Goal: Information Seeking & Learning: Learn about a topic

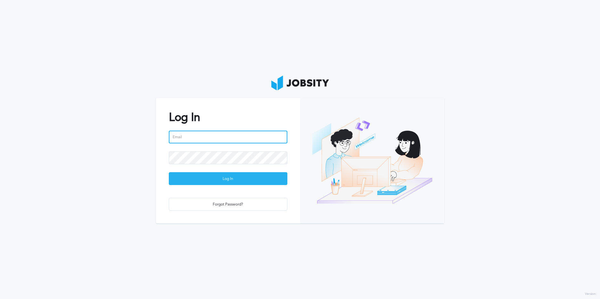
type input "[EMAIL_ADDRESS][DOMAIN_NAME]"
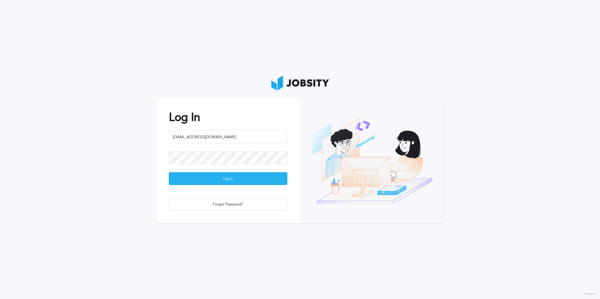
click at [265, 173] on div "Log In" at bounding box center [228, 179] width 118 height 13
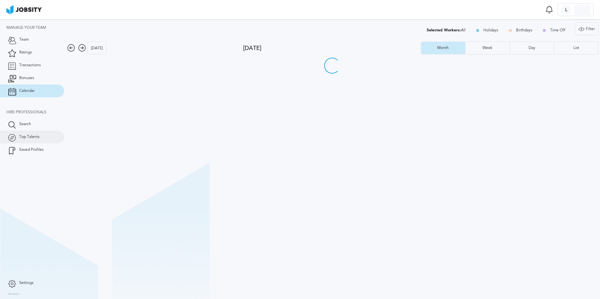
click at [29, 136] on span "Top Talents" at bounding box center [29, 137] width 20 height 4
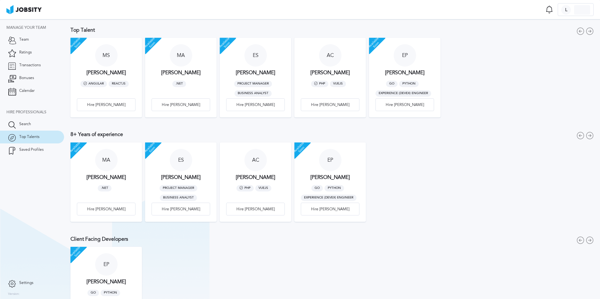
scroll to position [10, 0]
click at [46, 127] on link "Search" at bounding box center [32, 124] width 64 height 13
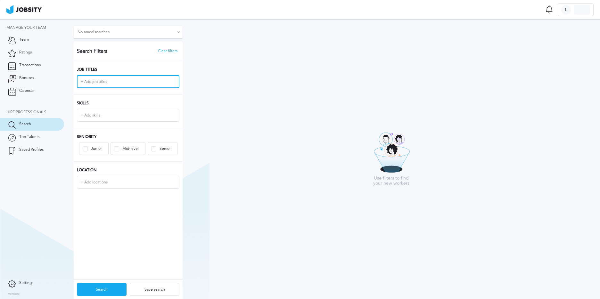
click at [112, 84] on input "+ Add job titles" at bounding box center [128, 82] width 101 height 12
type input "full stack"
click at [112, 85] on input "full stack" at bounding box center [128, 82] width 101 height 12
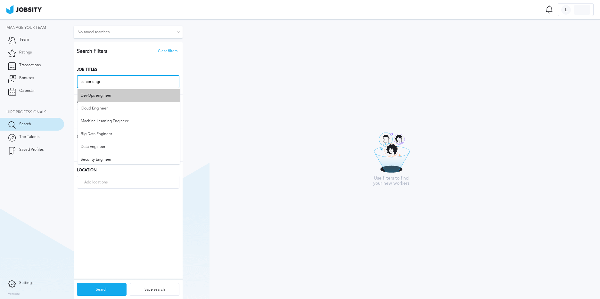
scroll to position [51, 0]
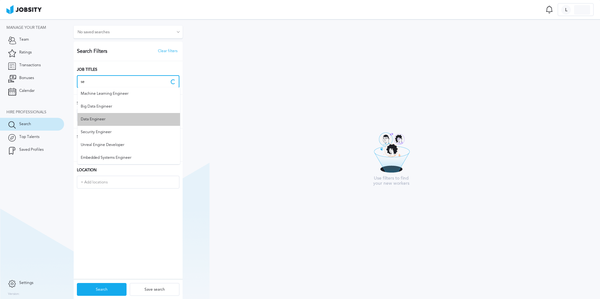
type input "s"
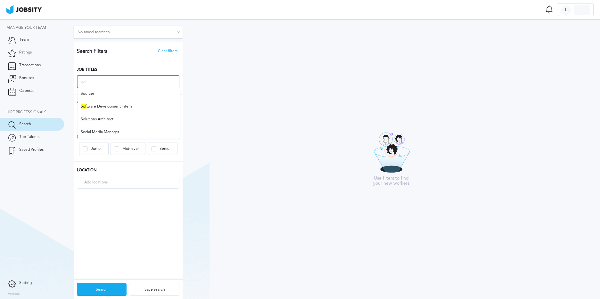
scroll to position [0, 0]
type input "s"
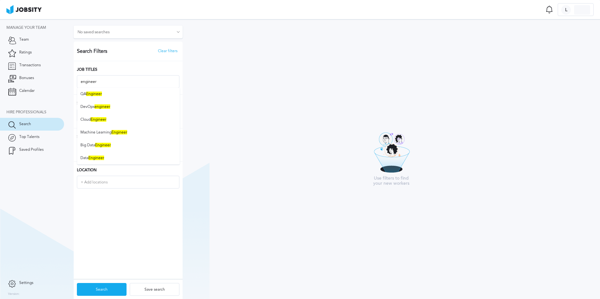
click at [91, 199] on div "Search Filters Clear filters Job Titles engineer engineer QA Engineer DevOps en…" at bounding box center [128, 161] width 109 height 238
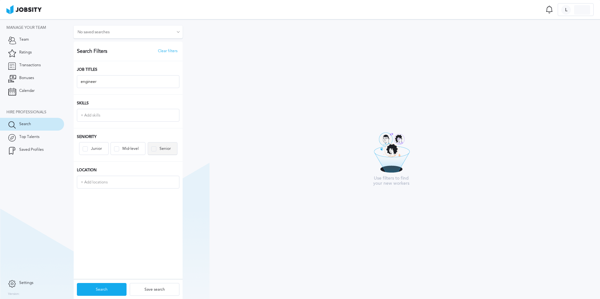
click at [154, 152] on div "Senior" at bounding box center [162, 149] width 29 height 13
click at [100, 286] on div "Search" at bounding box center [101, 290] width 49 height 13
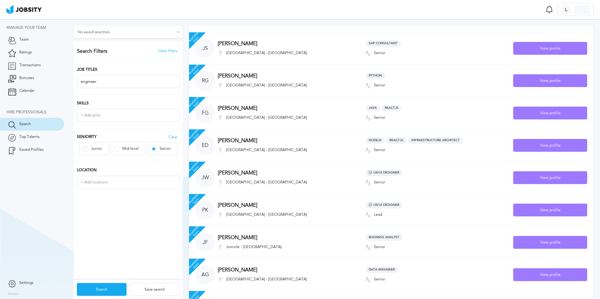
scroll to position [262, 0]
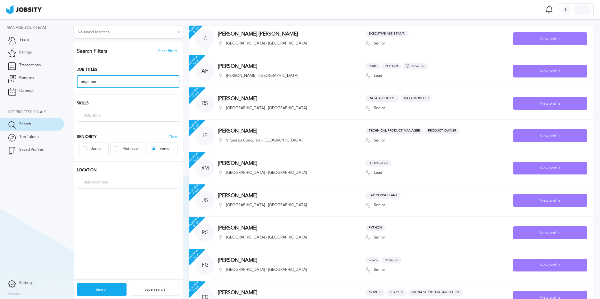
click at [116, 84] on input "engineer" at bounding box center [128, 82] width 101 height 12
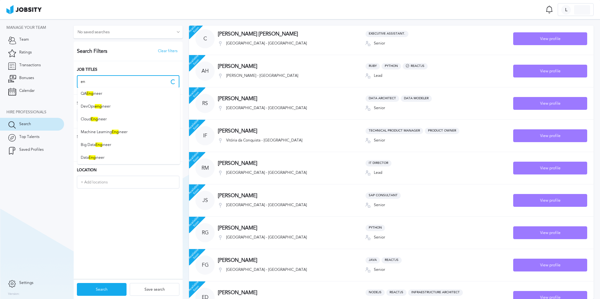
type input "e"
click at [43, 178] on section "Manage your team Team Ratings Transactions Bonuses Calendar Hire Professionals …" at bounding box center [32, 148] width 64 height 258
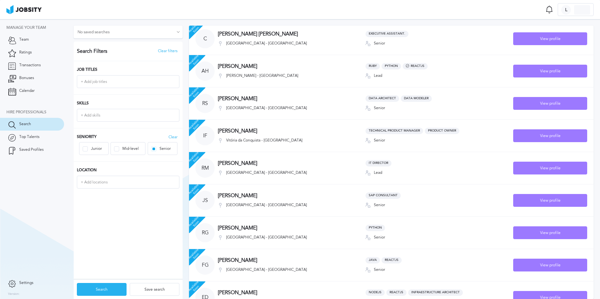
drag, startPoint x: 114, startPoint y: 293, endPoint x: 120, endPoint y: 292, distance: 5.9
click at [114, 293] on div "Search" at bounding box center [101, 290] width 49 height 13
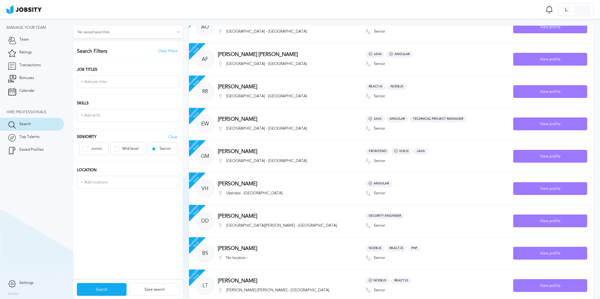
scroll to position [0, 0]
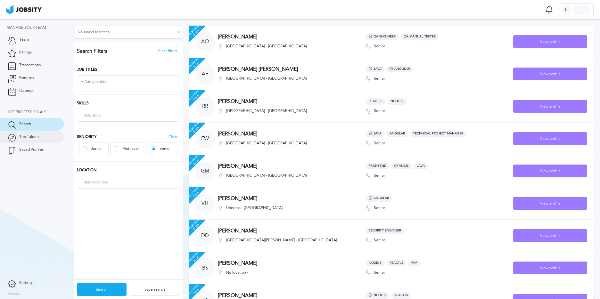
click at [41, 135] on link "Top Talents" at bounding box center [32, 137] width 64 height 13
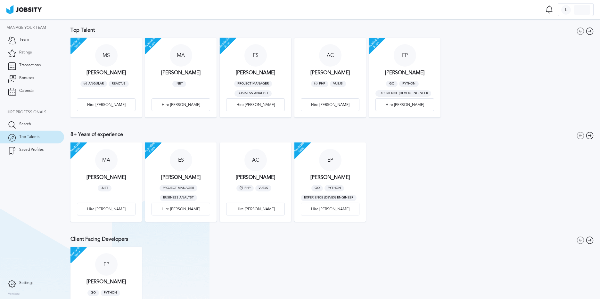
click at [110, 91] on div "Angular ReactJS" at bounding box center [104, 88] width 48 height 19
click at [104, 60] on div at bounding box center [106, 55] width 22 height 22
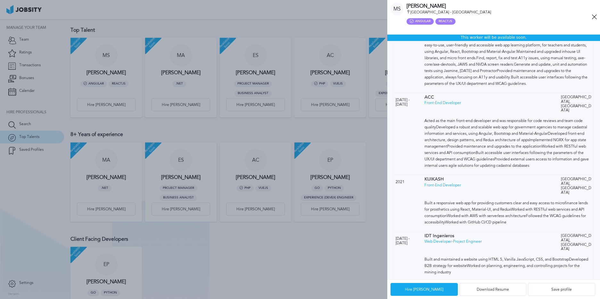
scroll to position [323, 0]
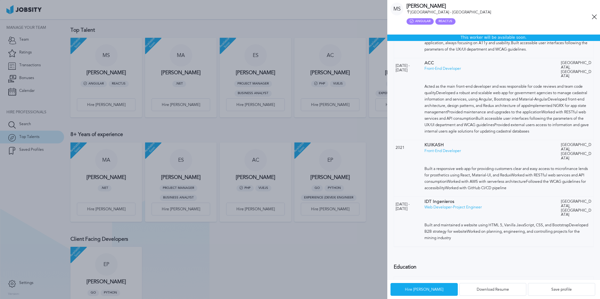
click at [591, 21] on div "Angular ReactJS" at bounding box center [499, 21] width 185 height 6
click at [594, 17] on icon at bounding box center [594, 16] width 5 height 5
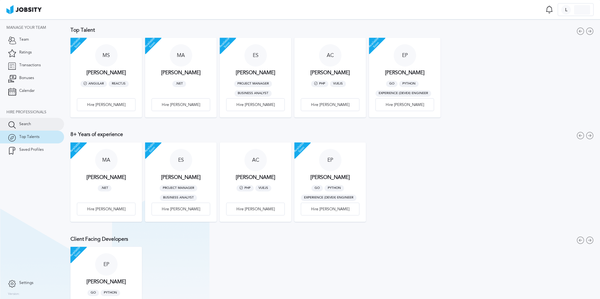
click at [23, 124] on span "Search" at bounding box center [25, 124] width 12 height 4
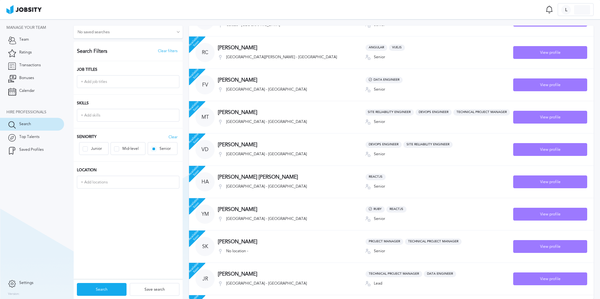
scroll to position [1549, 0]
